Goal: Find specific page/section: Find specific page/section

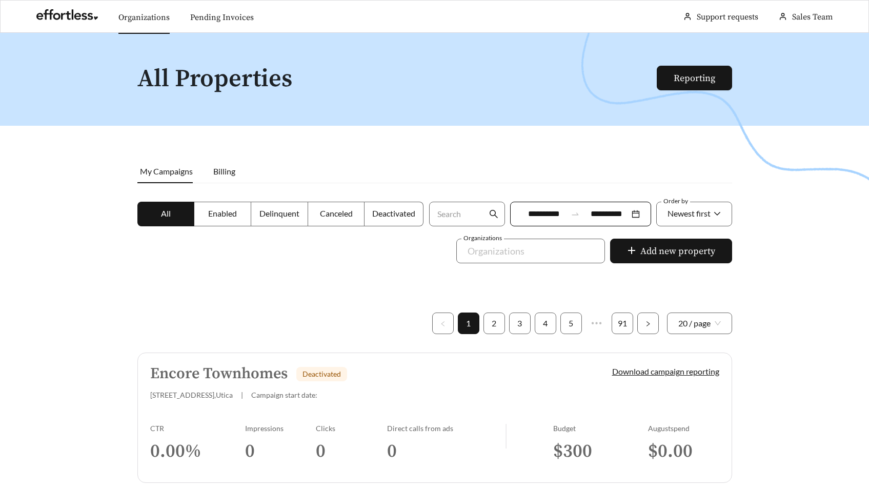
click at [158, 19] on link "Organizations" at bounding box center [143, 17] width 51 height 10
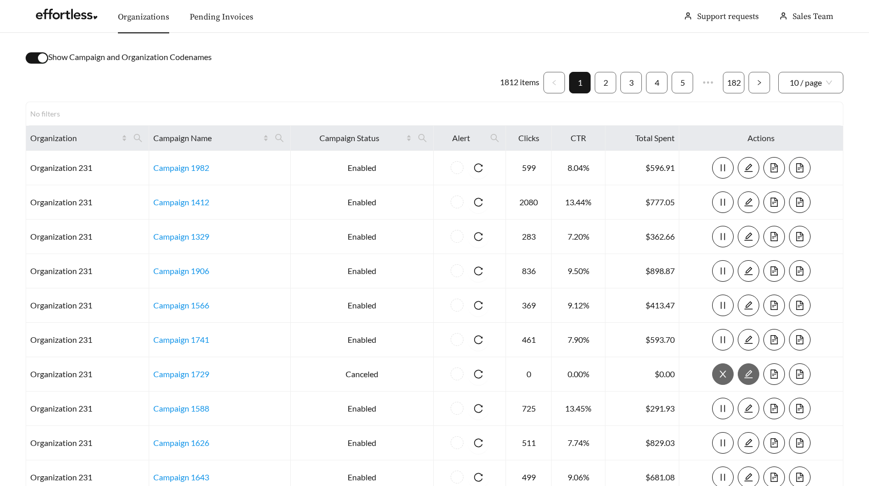
click at [43, 61] on div "button" at bounding box center [42, 57] width 9 height 9
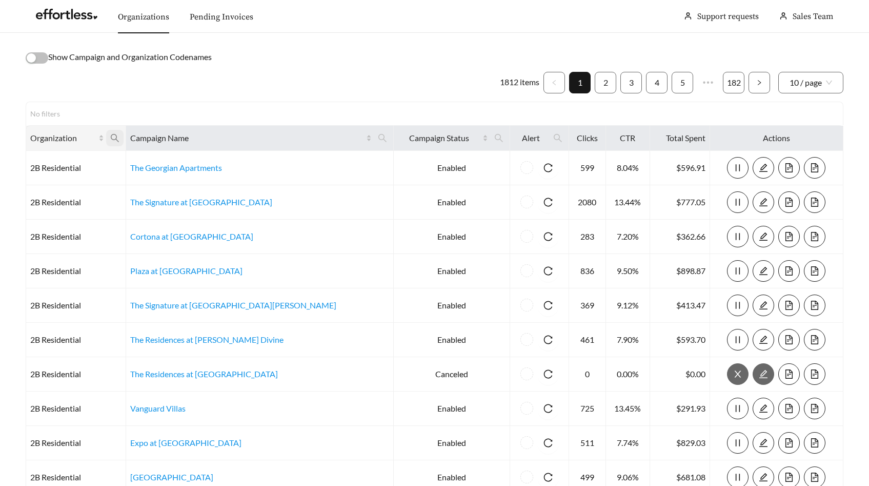
click at [119, 133] on icon "search" at bounding box center [114, 137] width 9 height 9
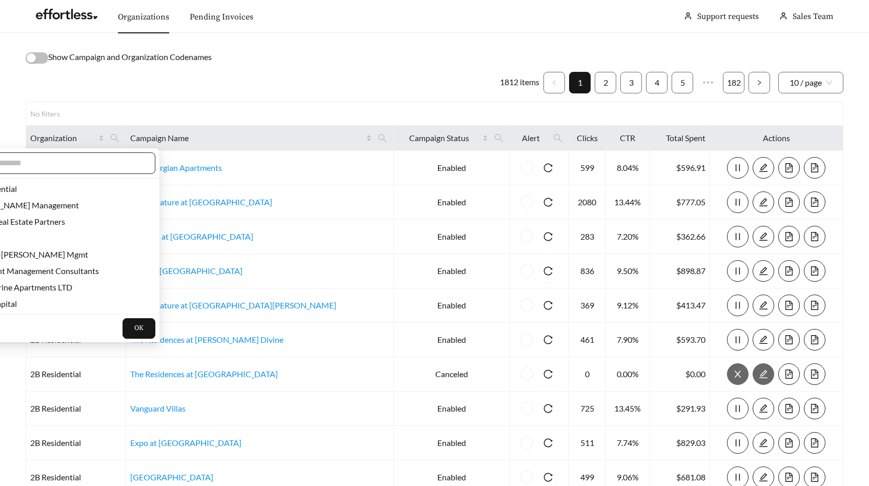
click at [107, 158] on input "text" at bounding box center [56, 163] width 176 height 12
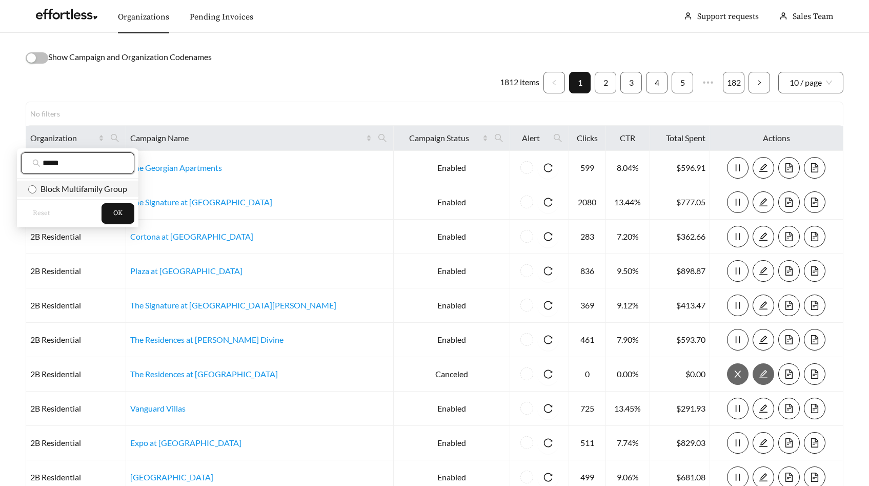
type input "*****"
click at [115, 190] on span "Block Multifamily Group" at bounding box center [81, 189] width 91 height 10
click at [124, 216] on button "OK" at bounding box center [118, 213] width 33 height 21
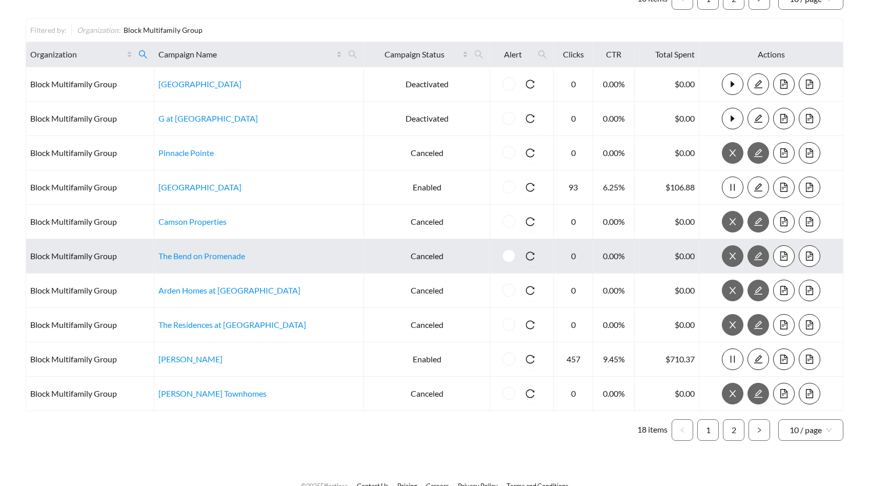
scroll to position [102, 0]
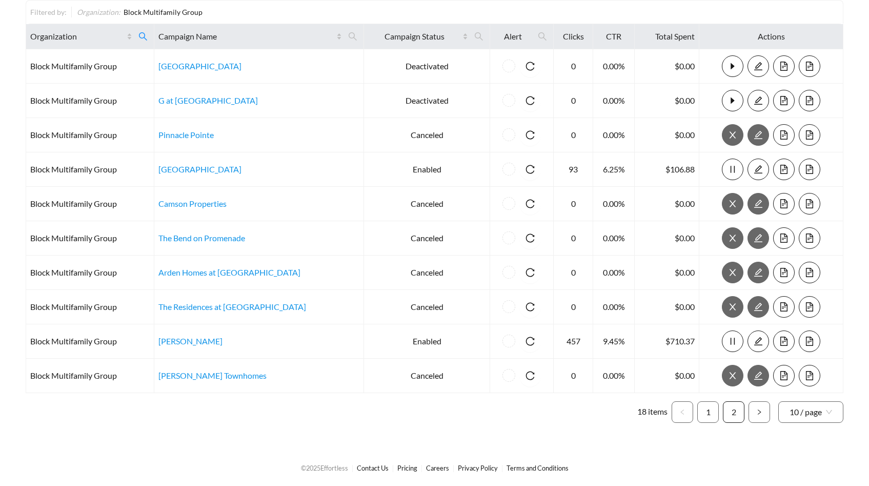
click at [732, 411] on link "2" at bounding box center [734, 412] width 21 height 21
